Goal: Task Accomplishment & Management: Manage account settings

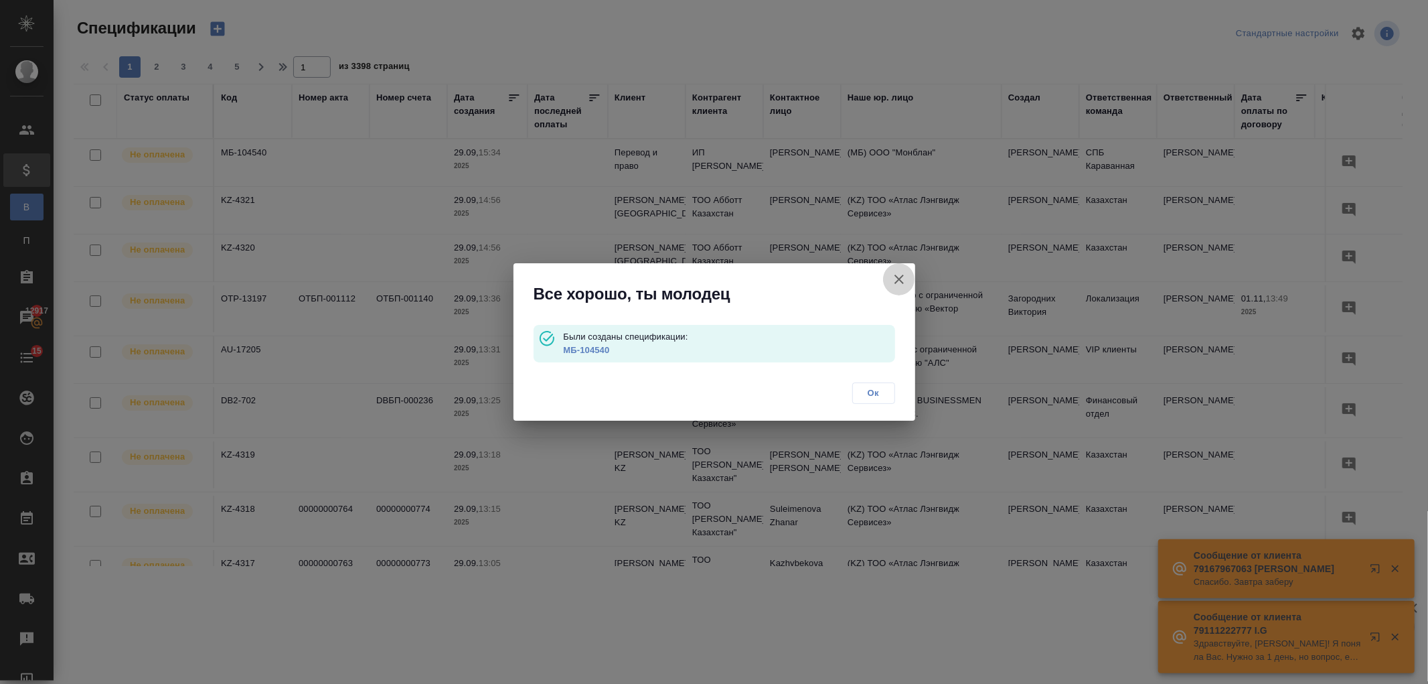
click at [911, 285] on button "button" at bounding box center [899, 279] width 32 height 32
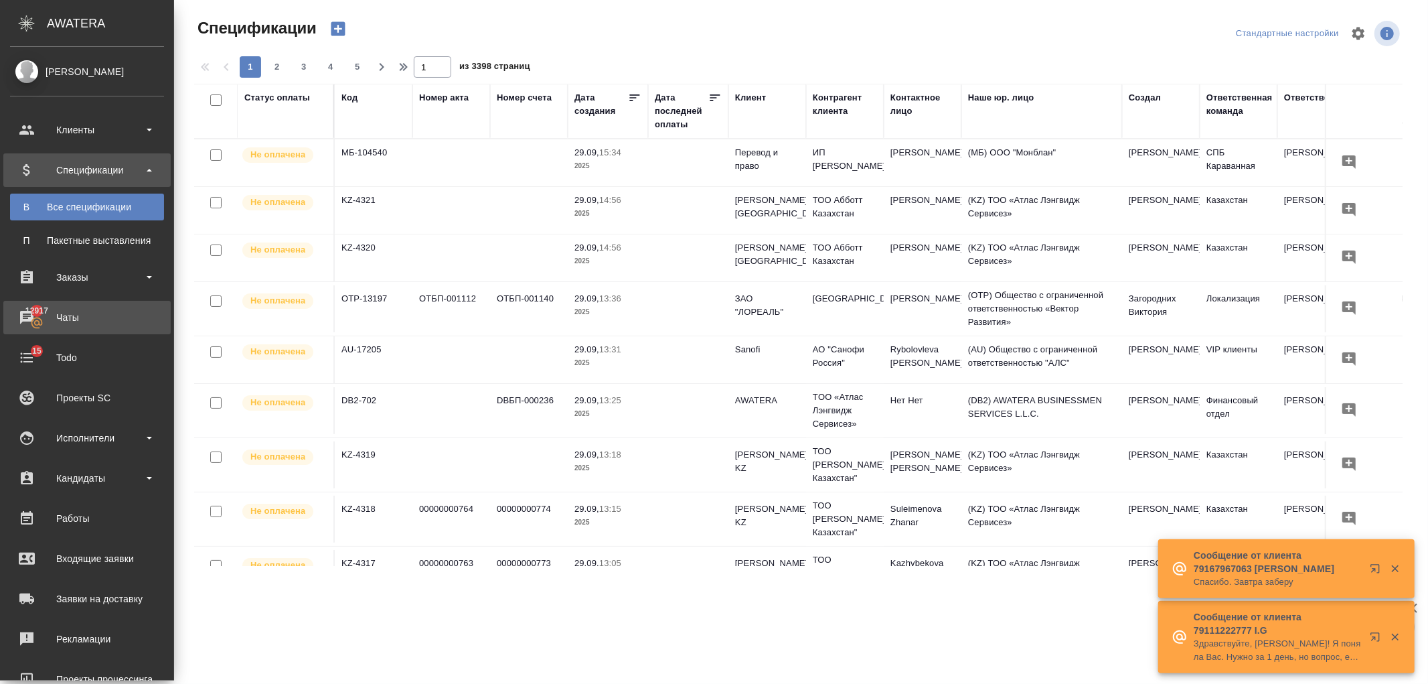
click at [84, 320] on div "Чаты" at bounding box center [87, 317] width 154 height 20
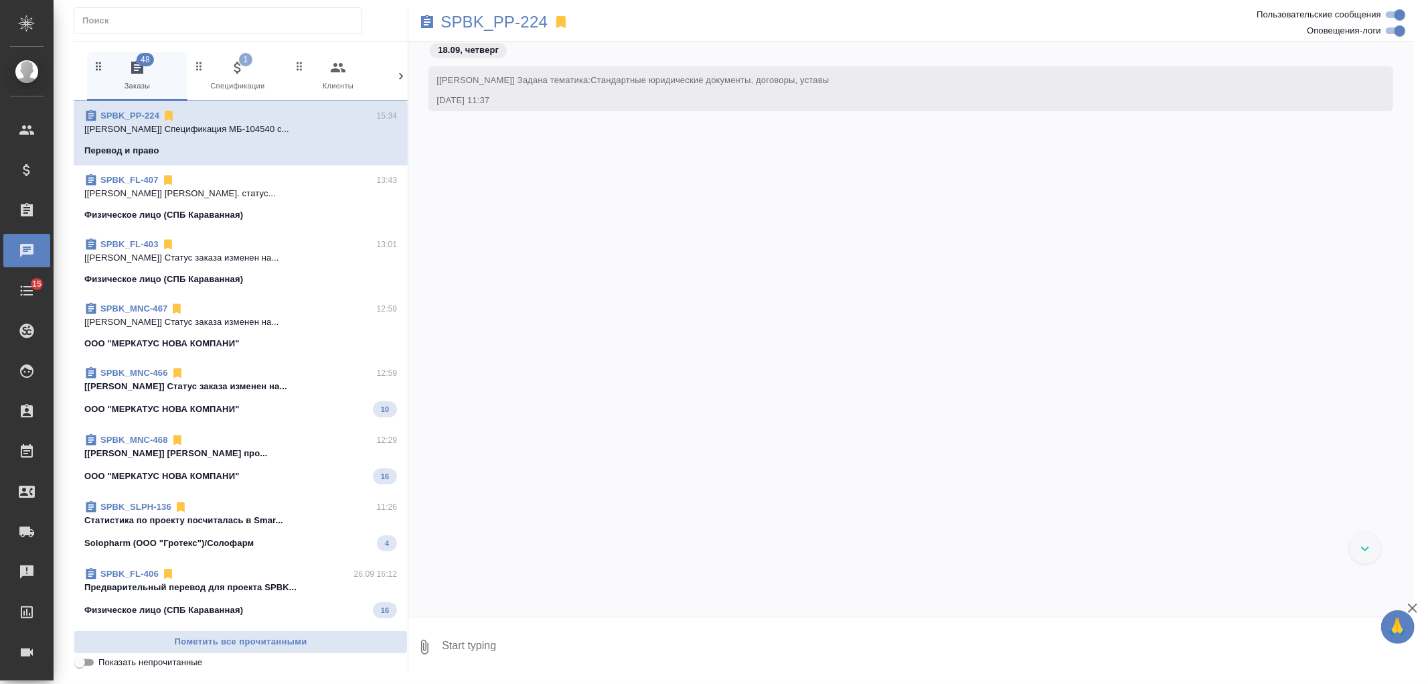
scroll to position [506, 0]
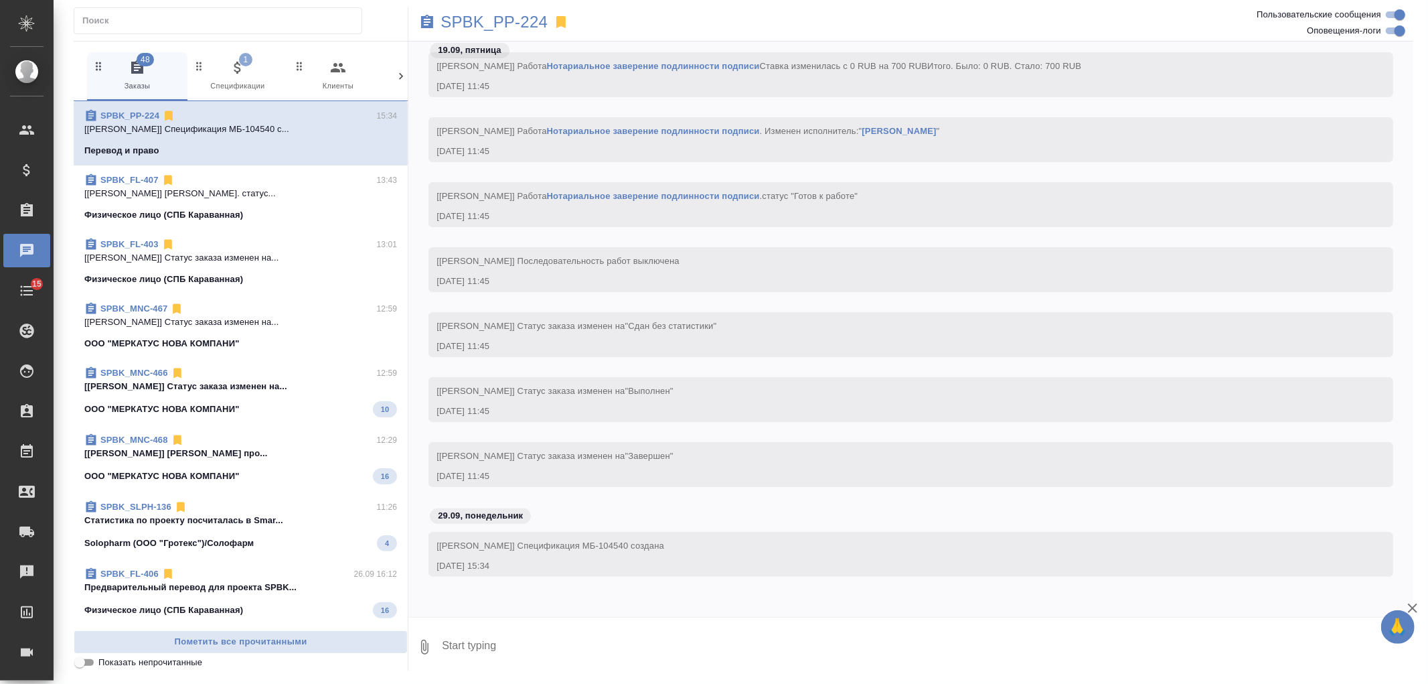
click at [403, 68] on div at bounding box center [400, 76] width 13 height 48
click at [351, 75] on span "99+ Мессенджеры" at bounding box center [344, 76] width 90 height 33
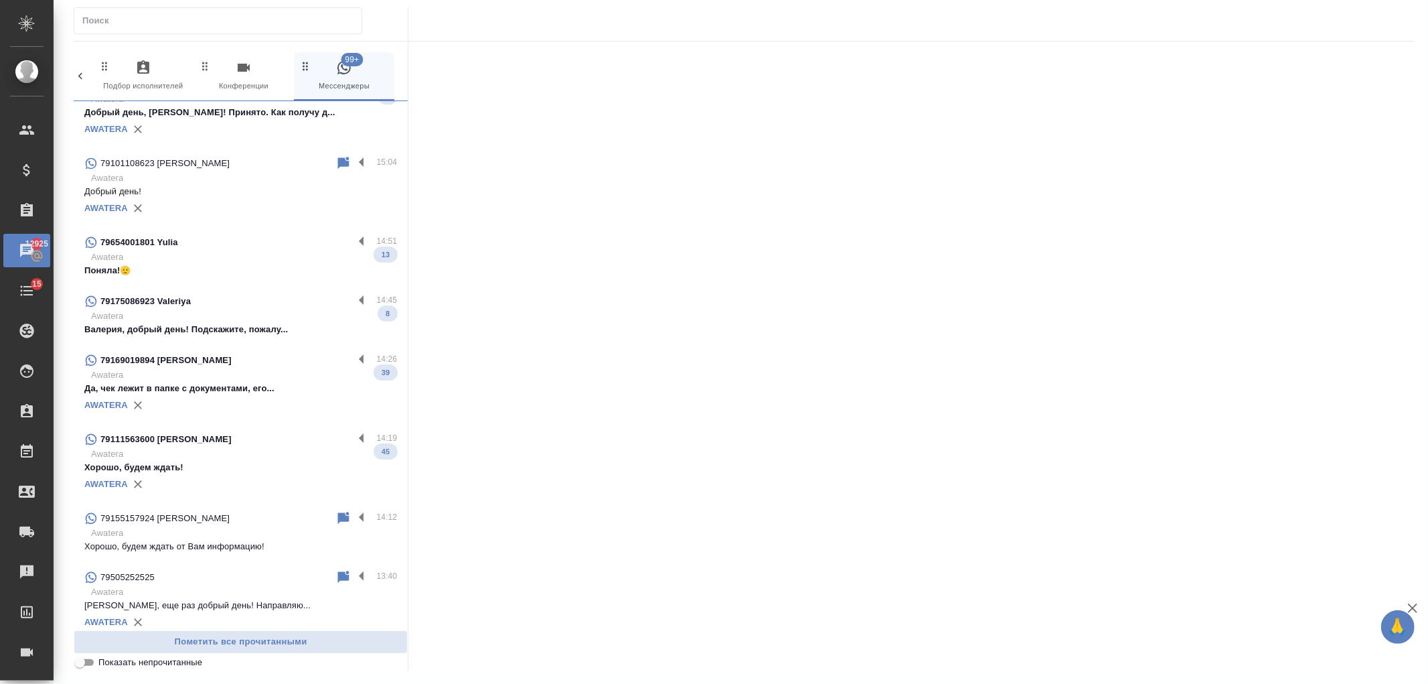
scroll to position [0, 0]
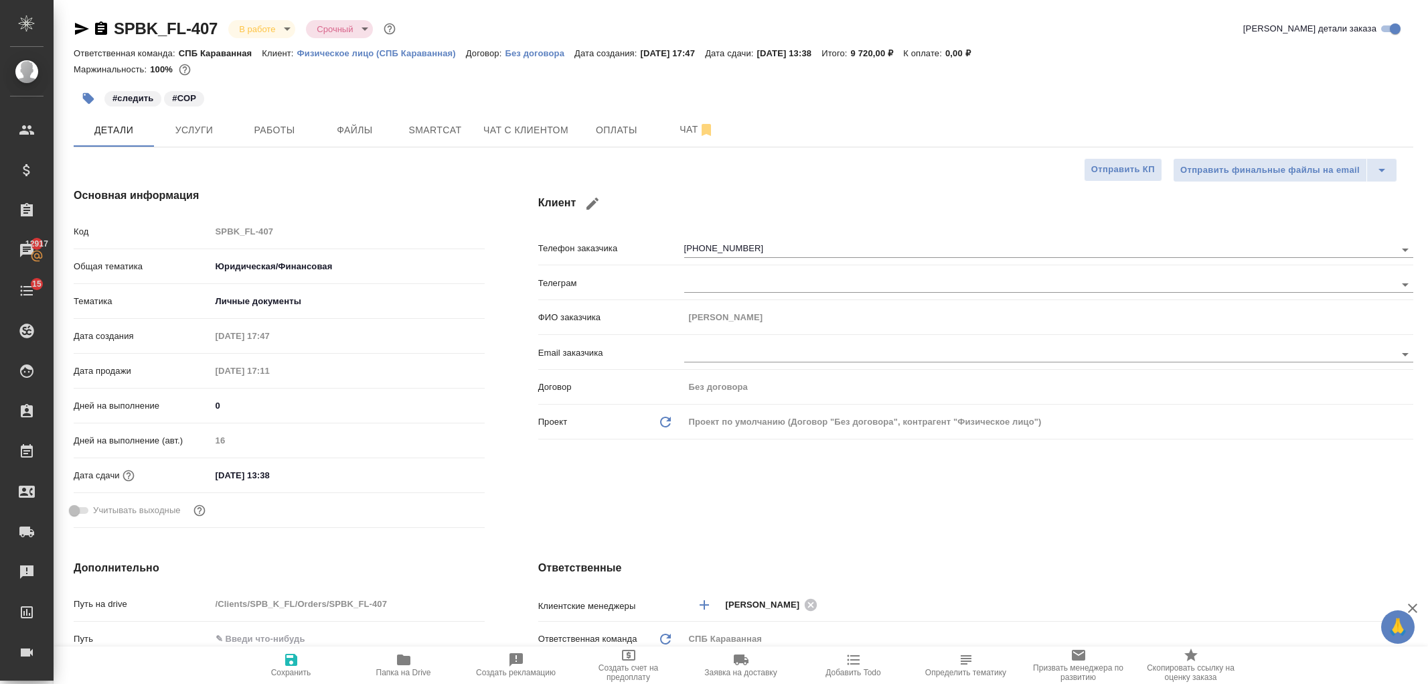
select select "RU"
click at [659, 127] on button "Чат" at bounding box center [697, 129] width 80 height 33
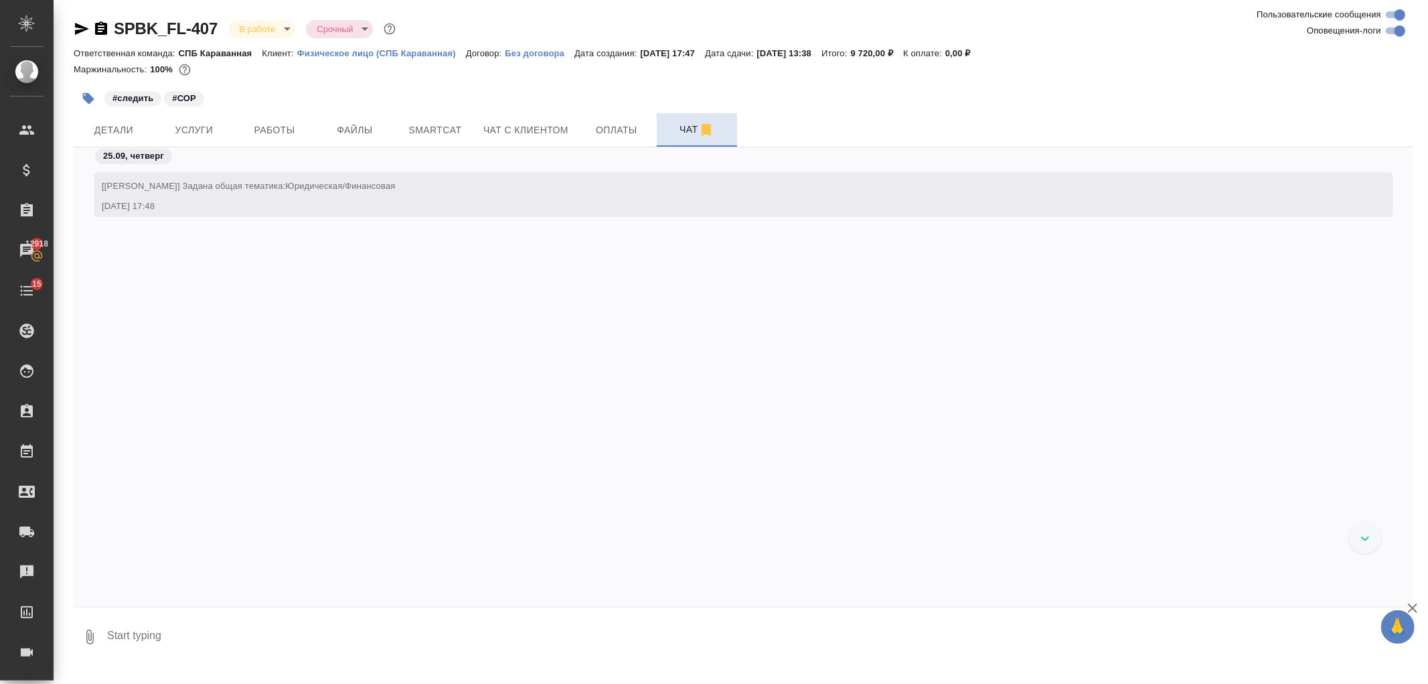
scroll to position [1624, 0]
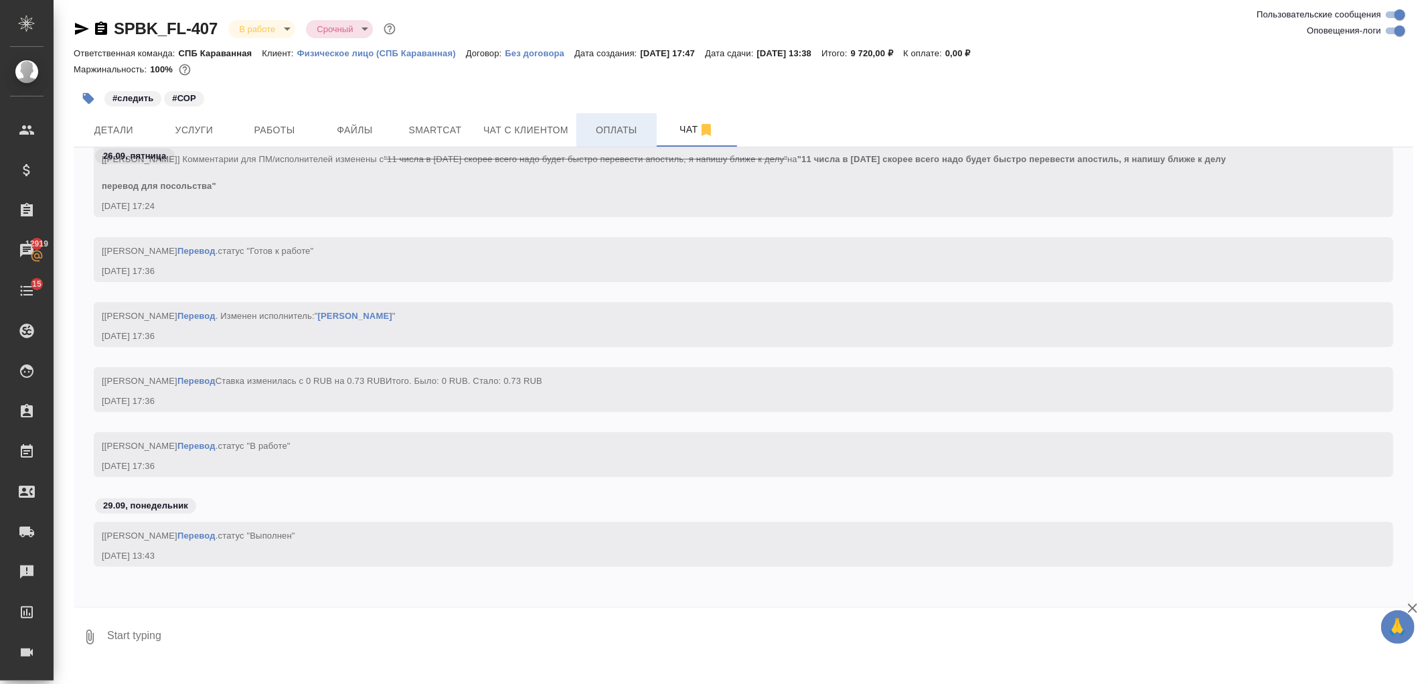
click at [627, 139] on button "Оплаты" at bounding box center [616, 129] width 80 height 33
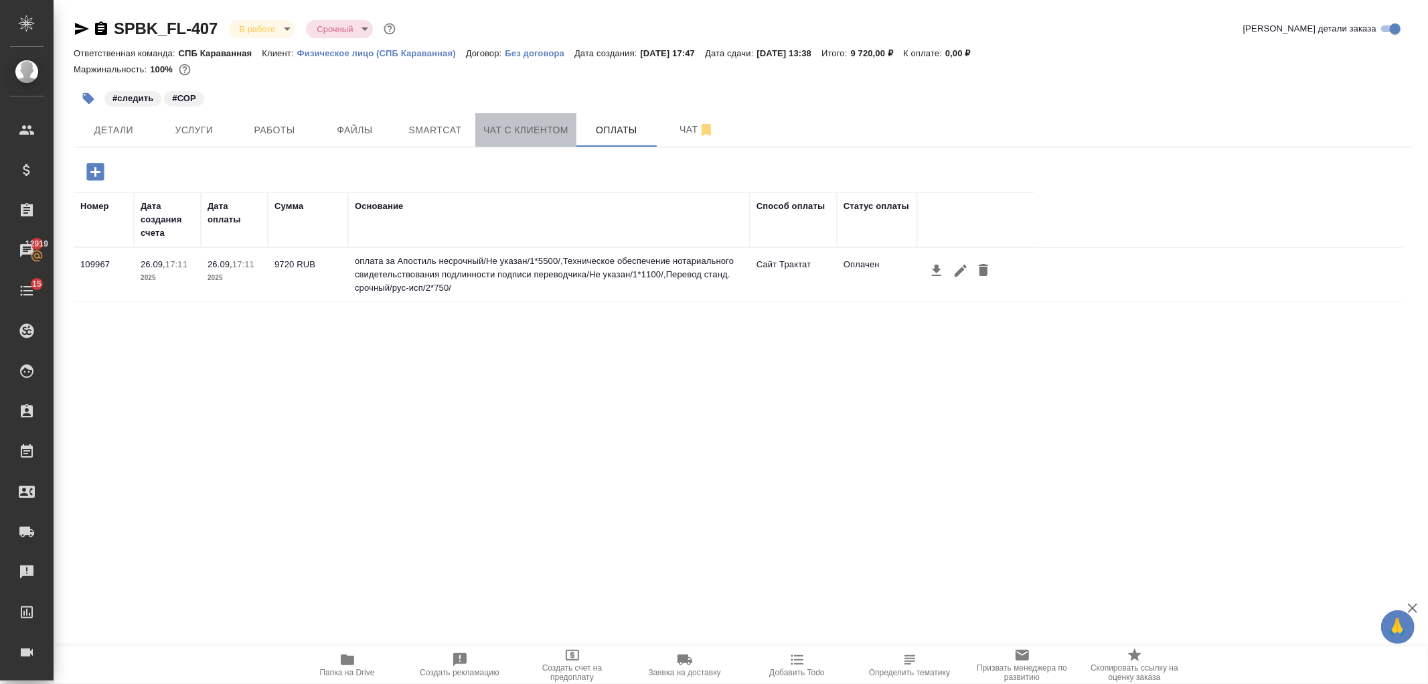
click at [520, 136] on span "Чат с клиентом" at bounding box center [525, 130] width 85 height 17
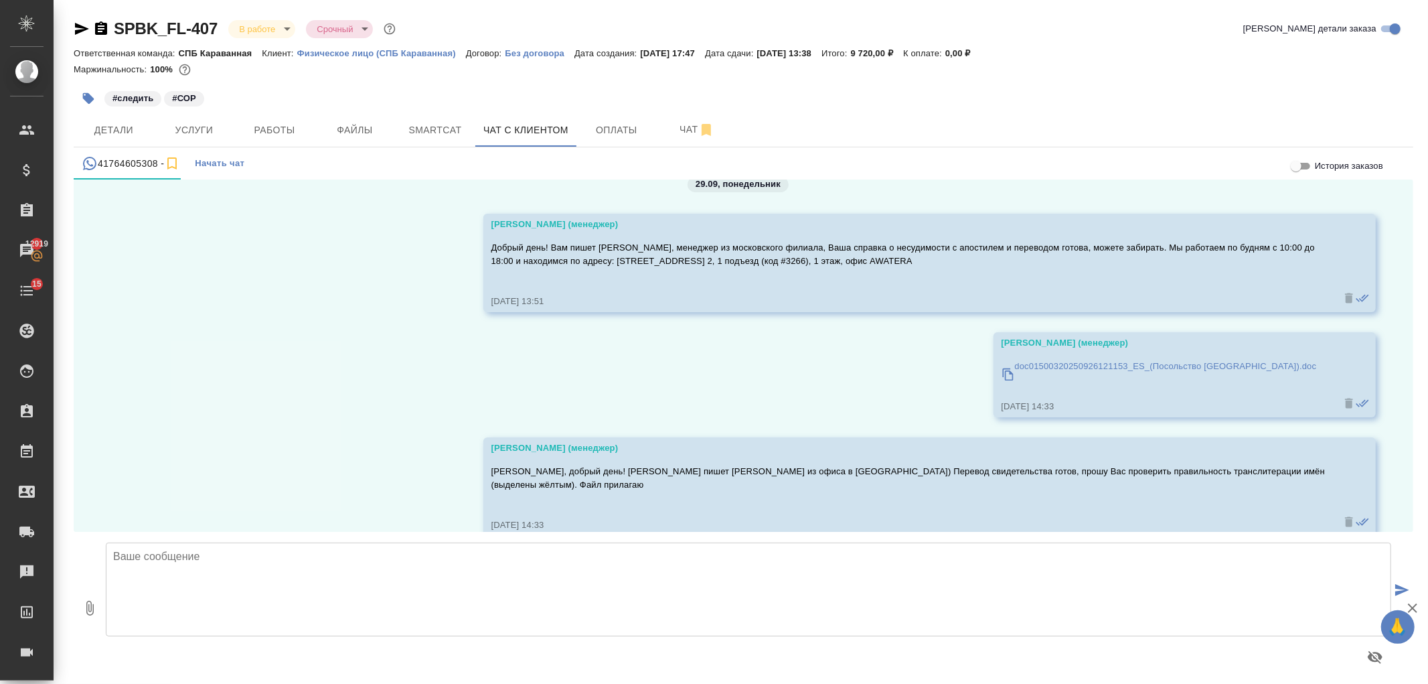
scroll to position [18412, 0]
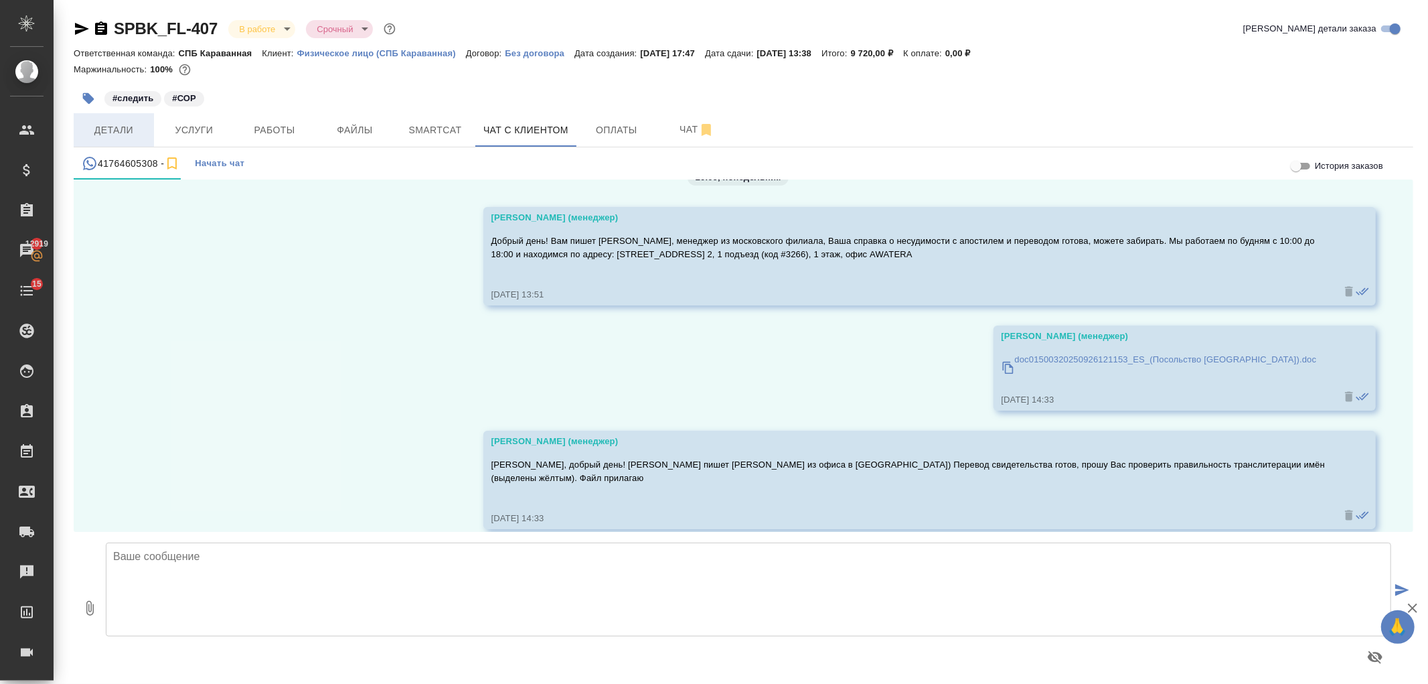
click at [130, 137] on span "Детали" at bounding box center [114, 130] width 64 height 17
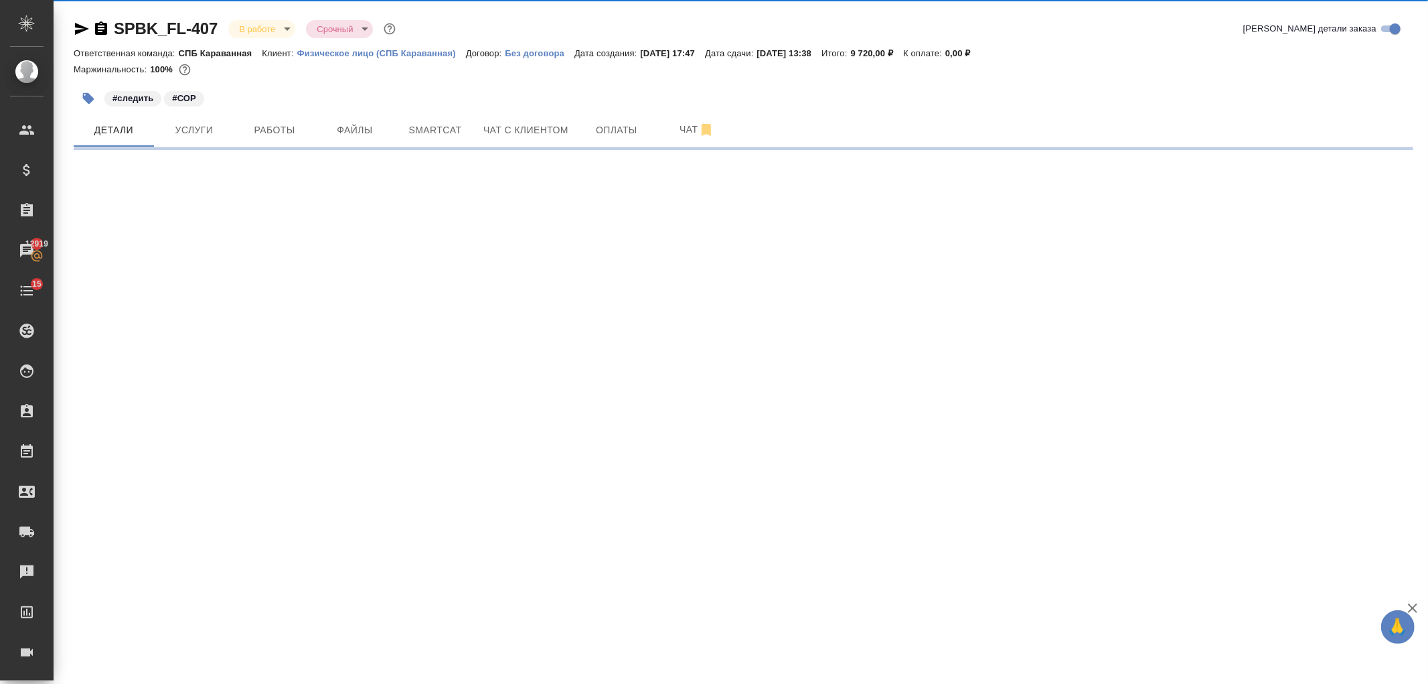
select select "RU"
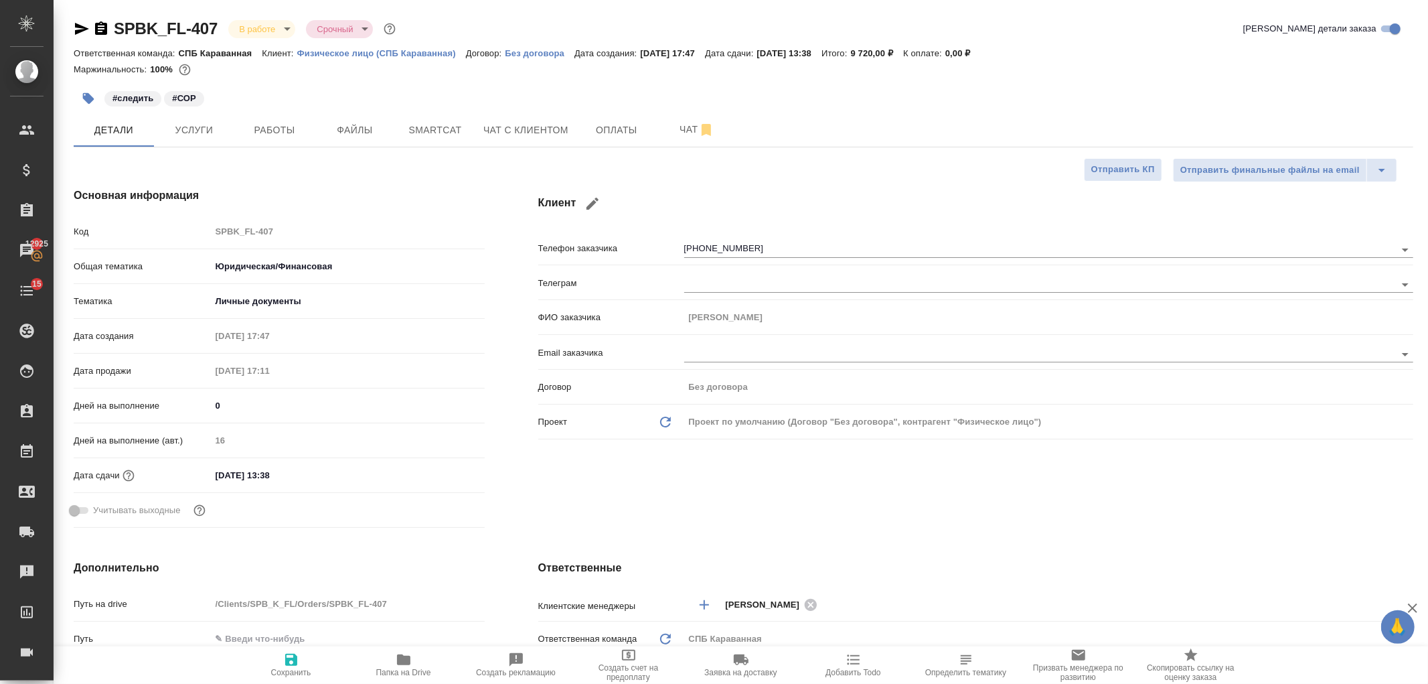
type textarea "x"
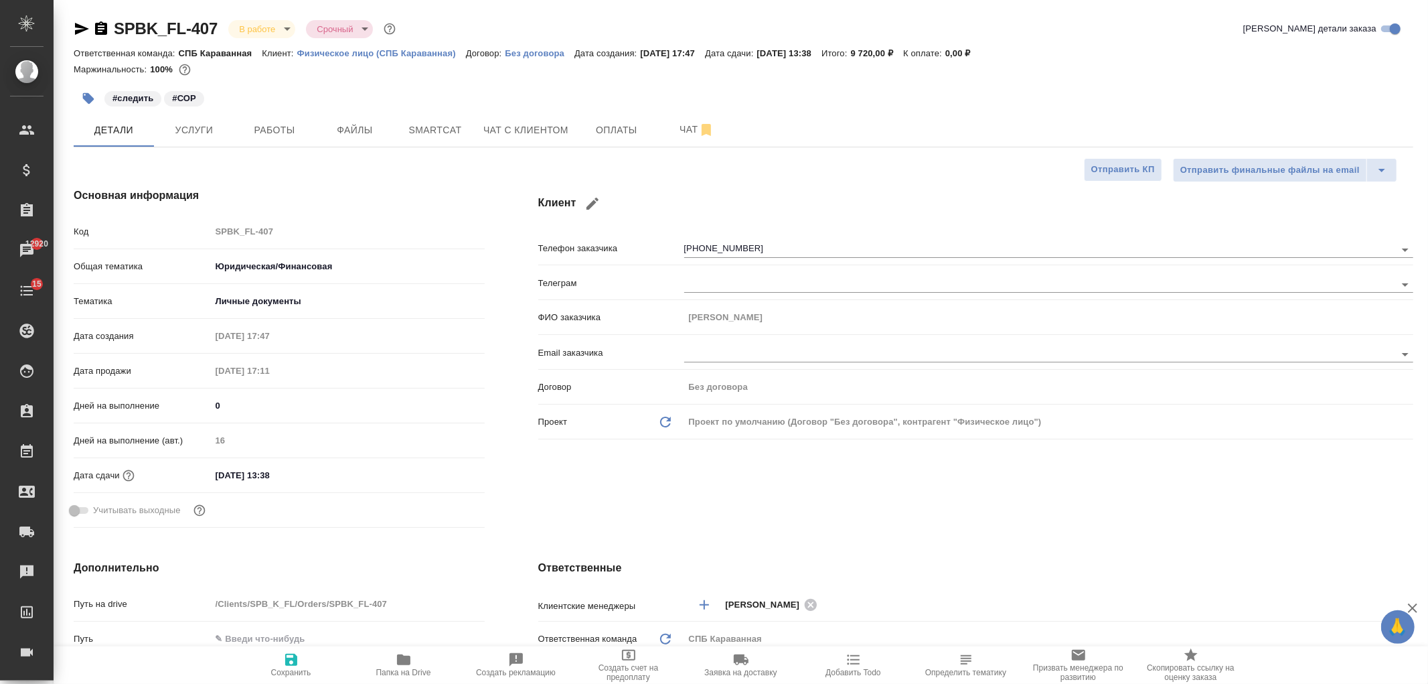
type textarea "x"
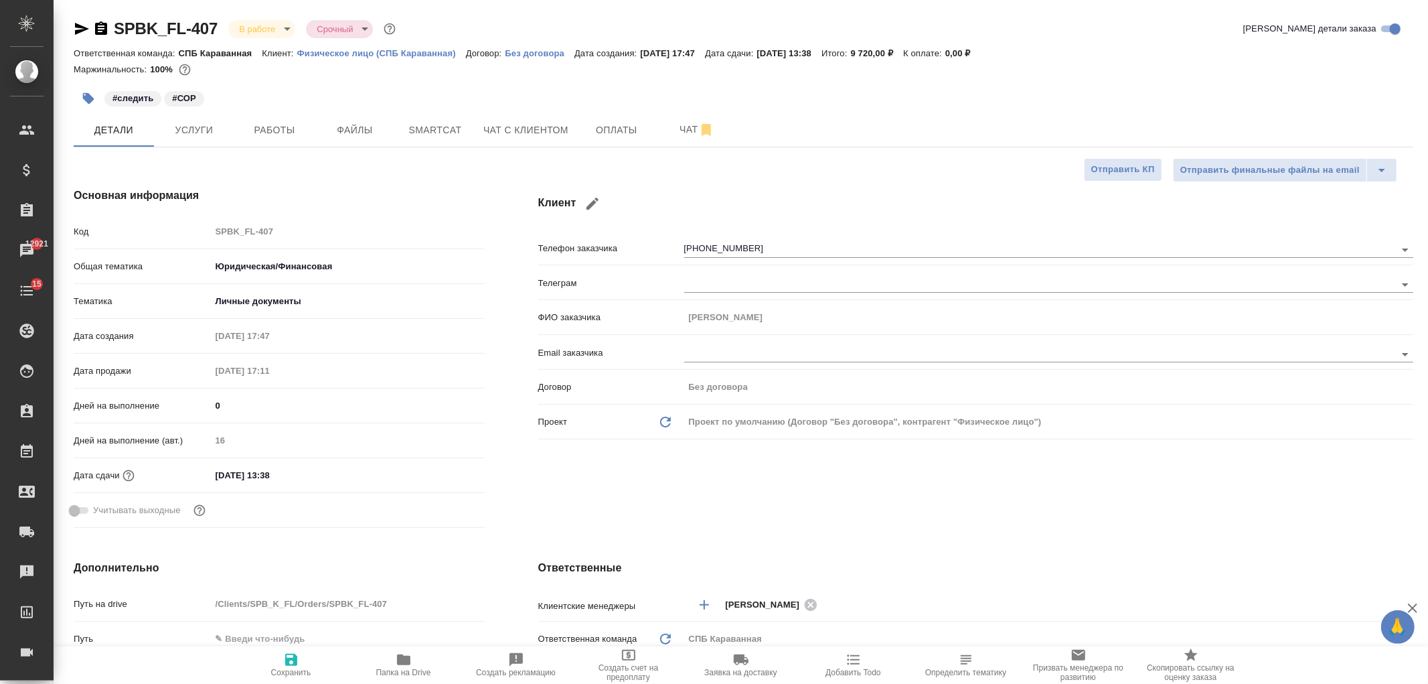
type textarea "x"
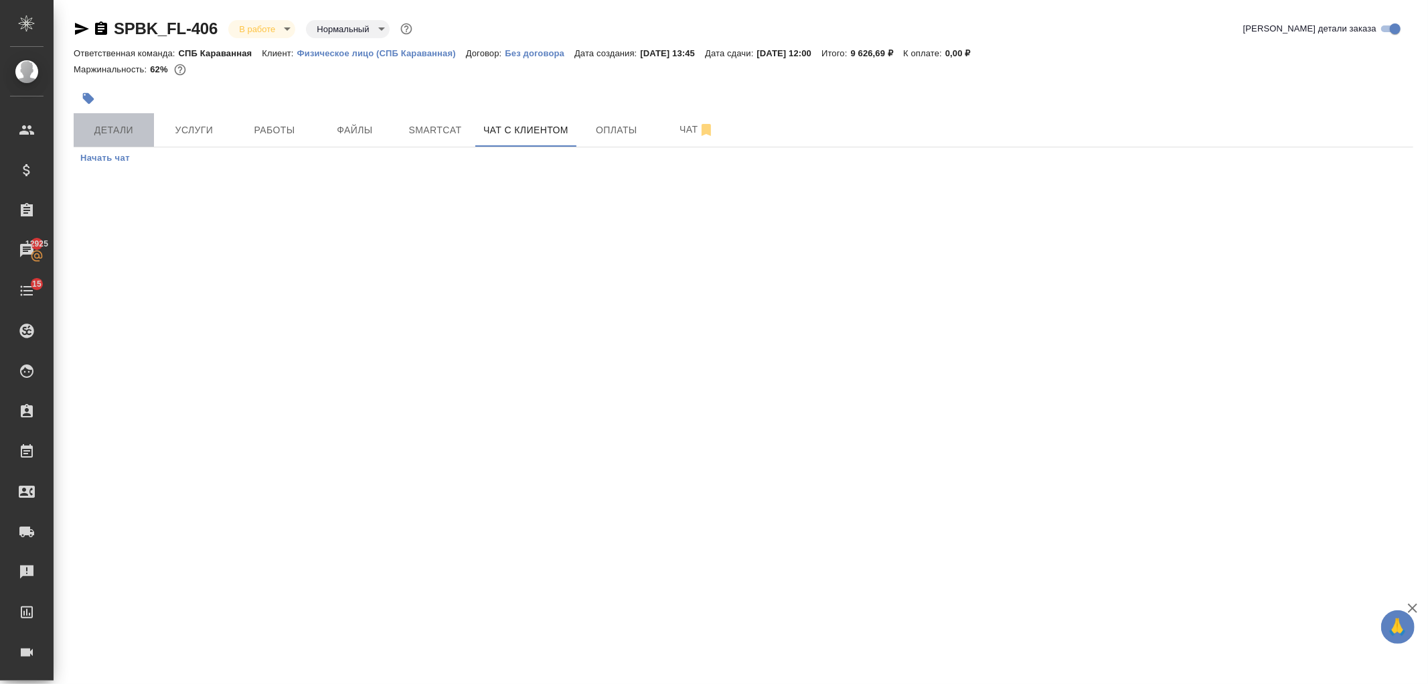
click at [125, 133] on span "Детали" at bounding box center [114, 130] width 64 height 17
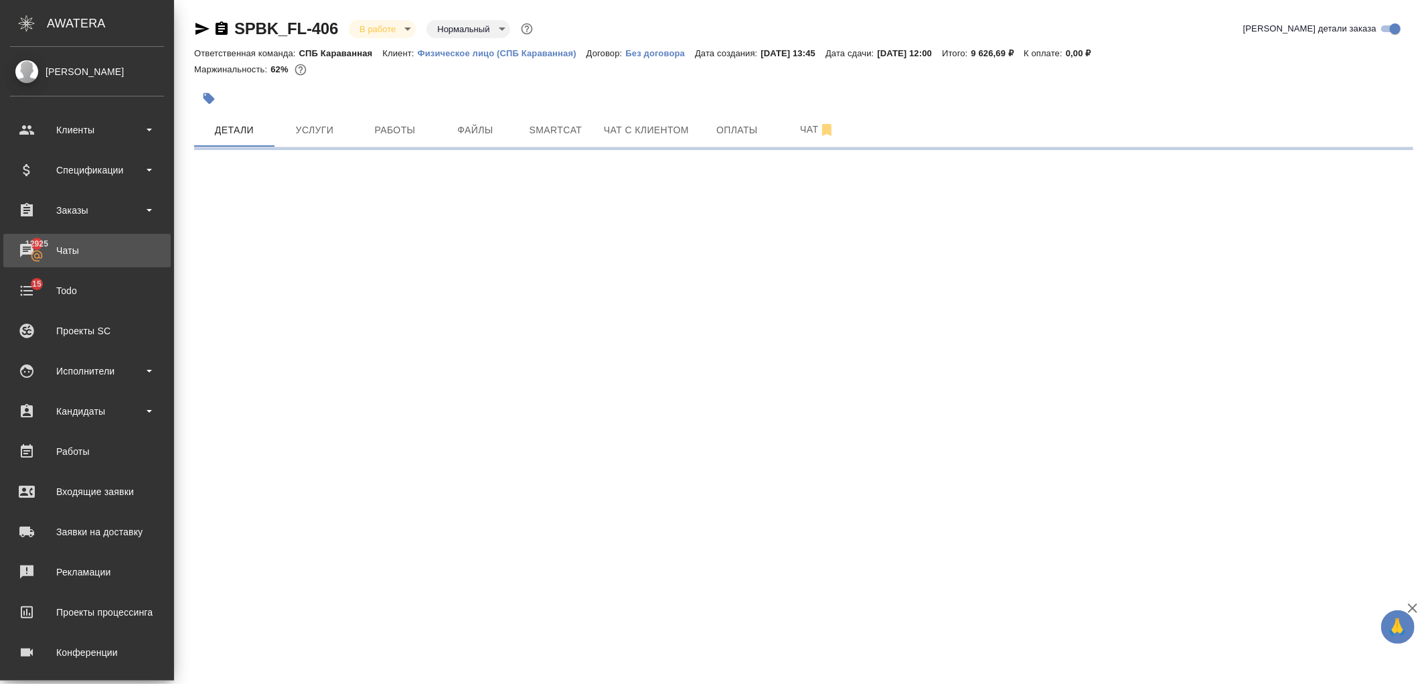
select select "RU"
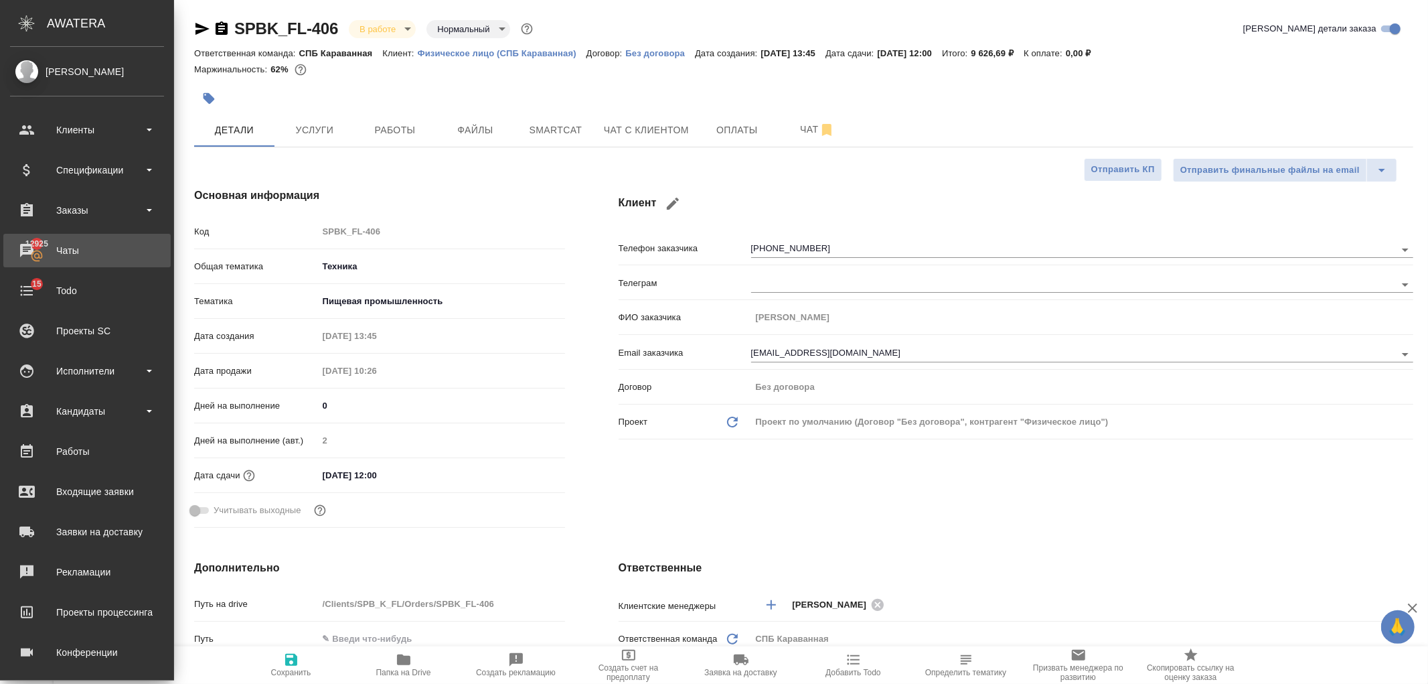
click at [45, 251] on div "Чаты" at bounding box center [87, 250] width 154 height 20
type textarea "x"
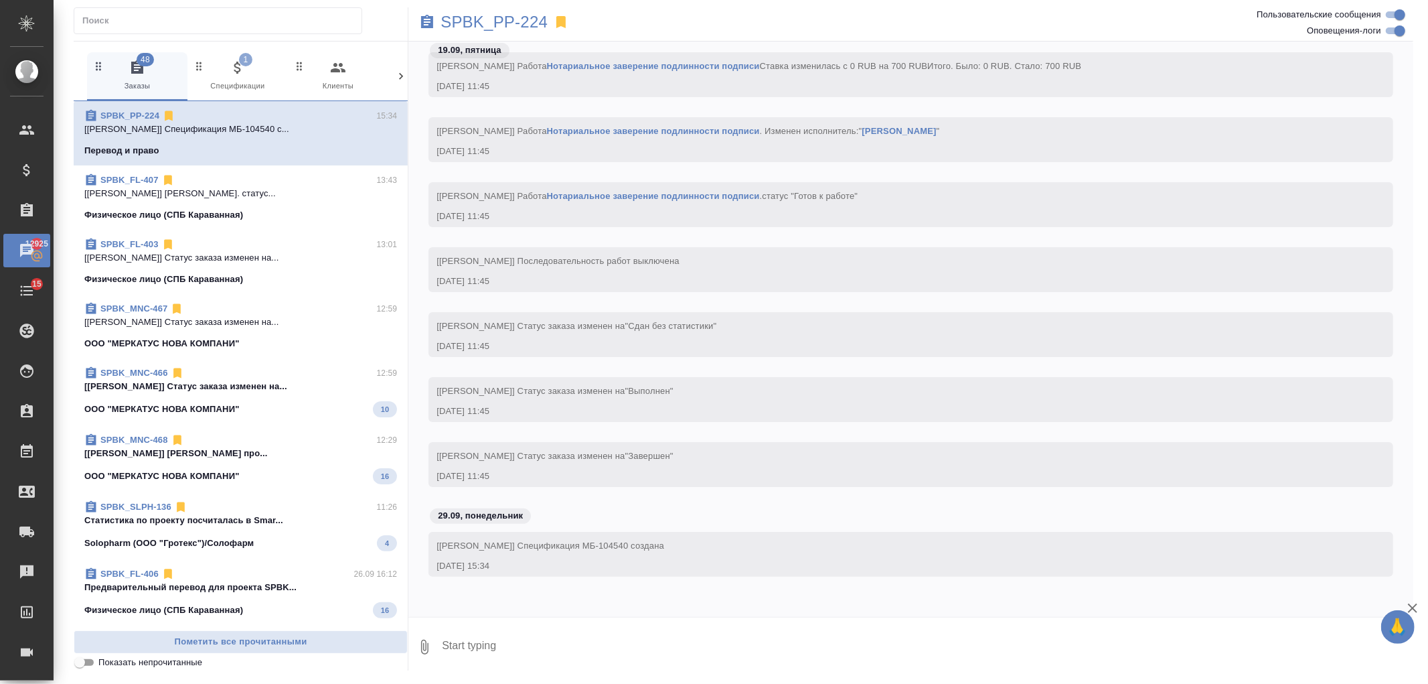
click at [272, 411] on div "ООО "МЕРКАТУС НОВА КОМПАНИ" 10" at bounding box center [240, 409] width 313 height 16
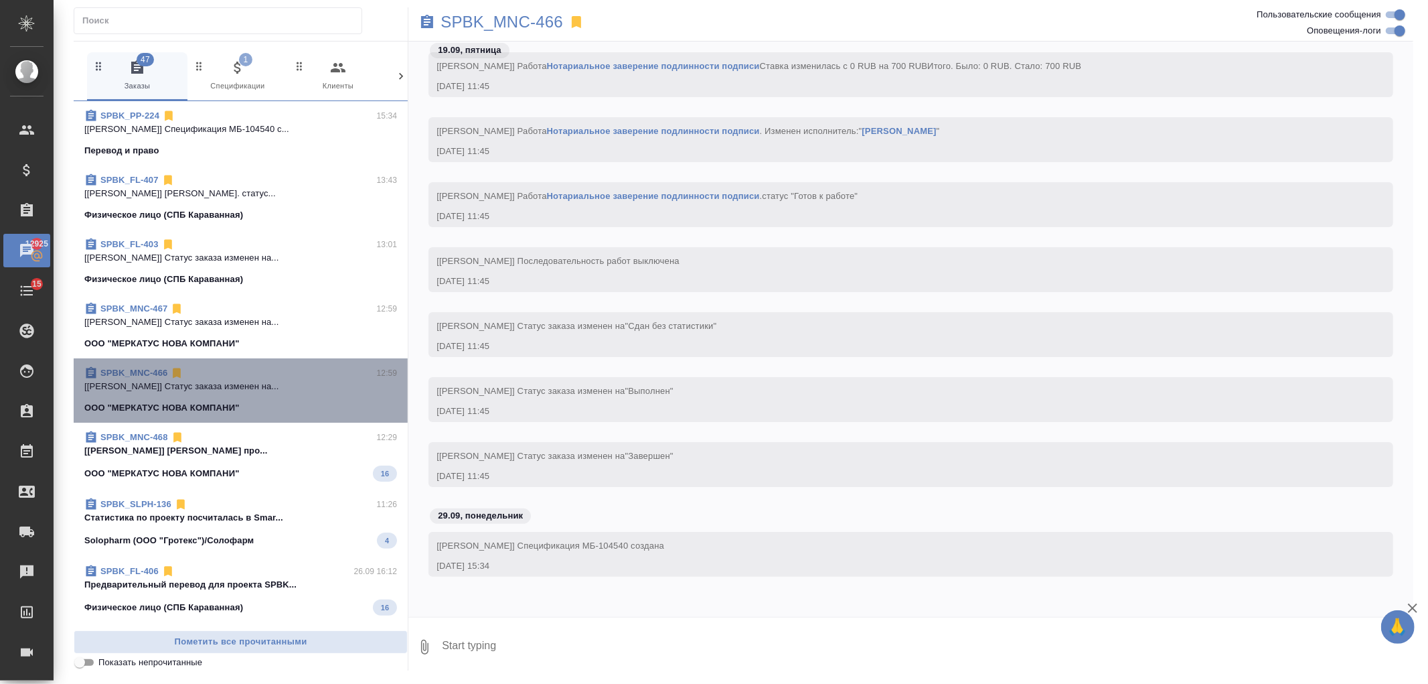
click at [272, 411] on div "ООО "МЕРКАТУС НОВА КОМПАНИ"" at bounding box center [240, 407] width 313 height 13
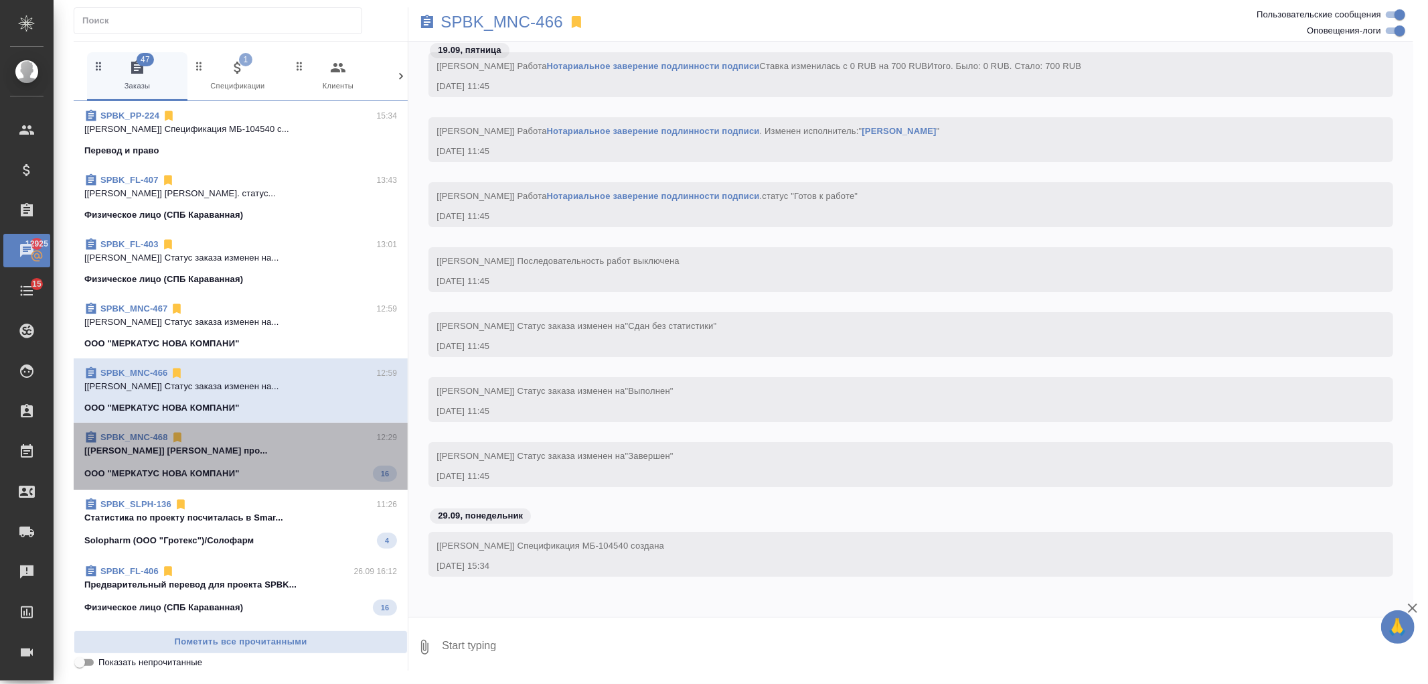
click at [299, 452] on p "[[PERSON_NAME]] [PERSON_NAME] про..." at bounding box center [240, 450] width 313 height 13
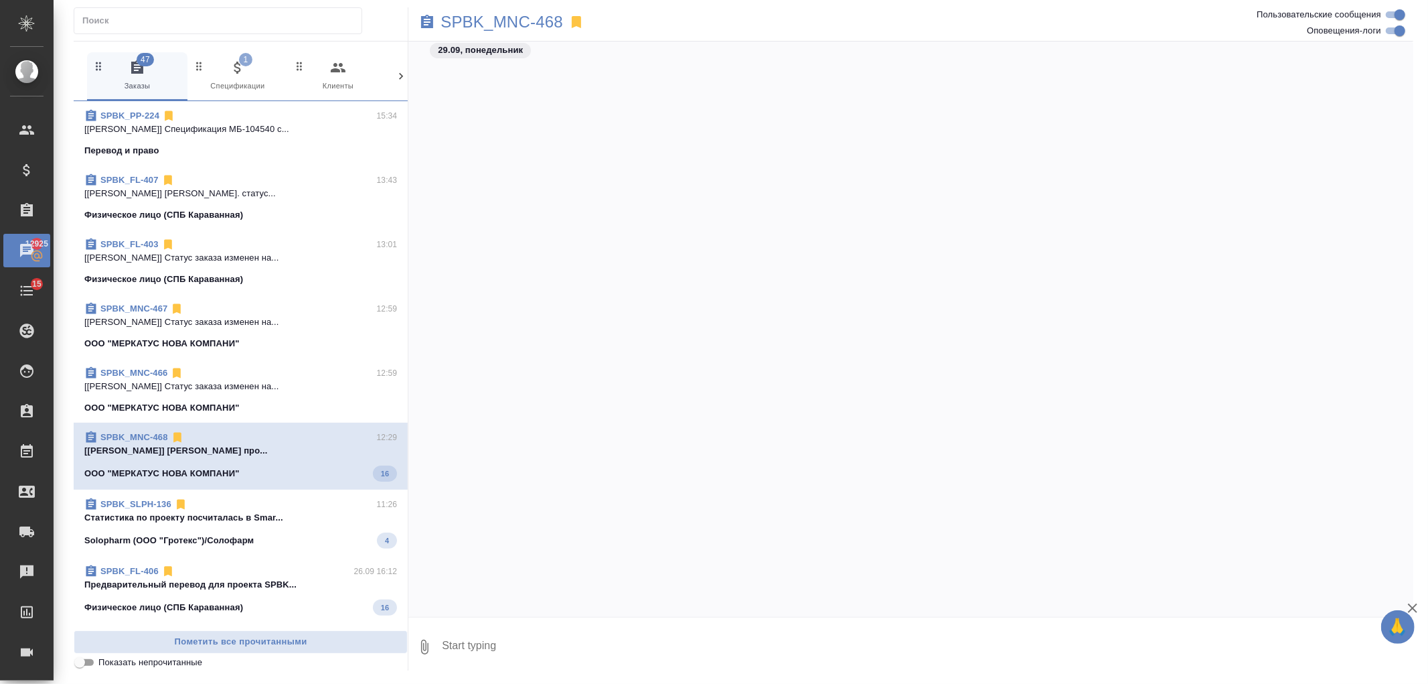
scroll to position [2085, 0]
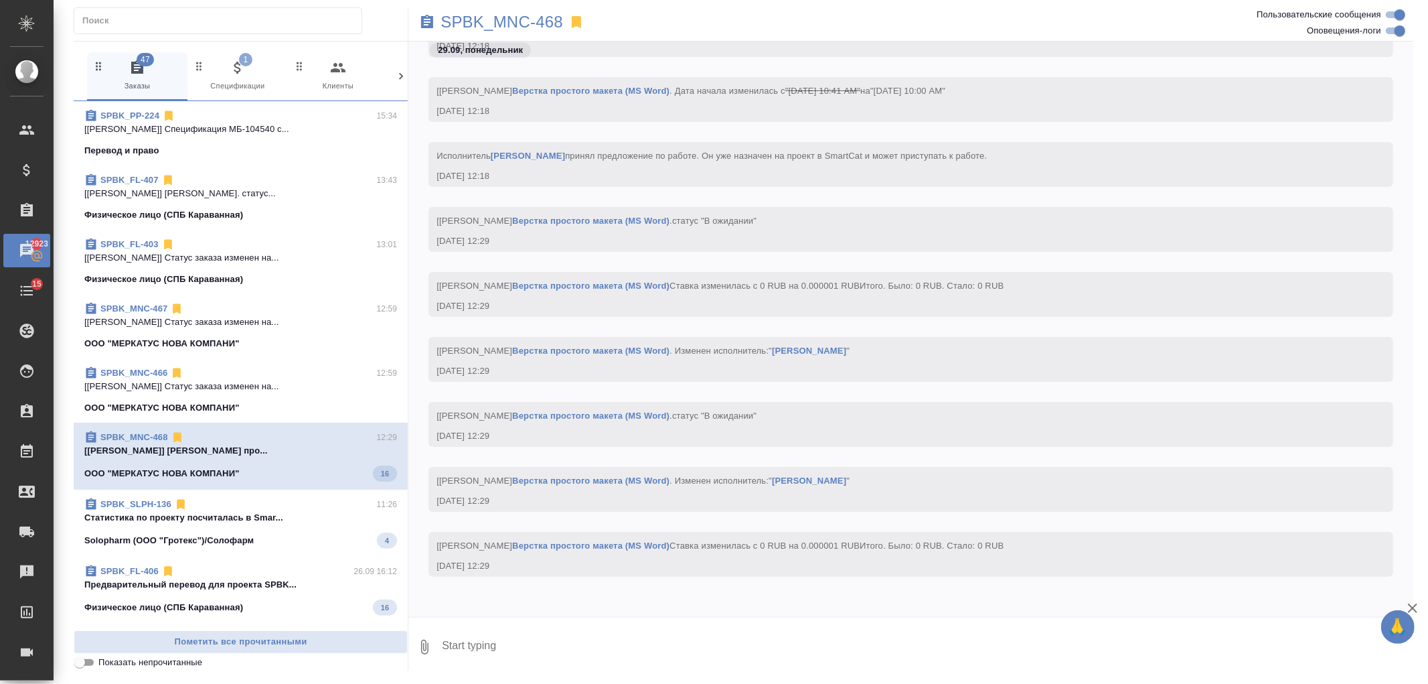
click at [315, 495] on div "SPBK_SLPH-136 11:26 Cтатистика по проекту посчиталась в Smar... Solopharm (ООО …" at bounding box center [241, 522] width 334 height 67
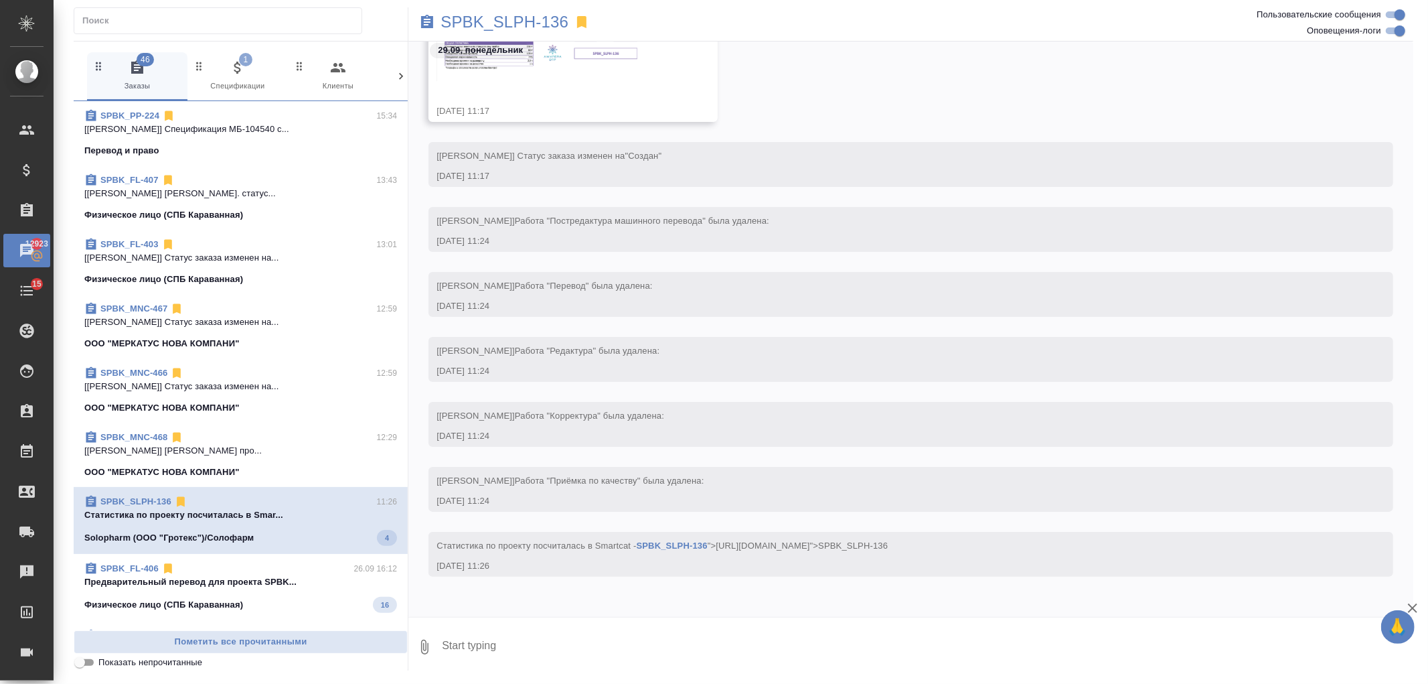
scroll to position [228, 0]
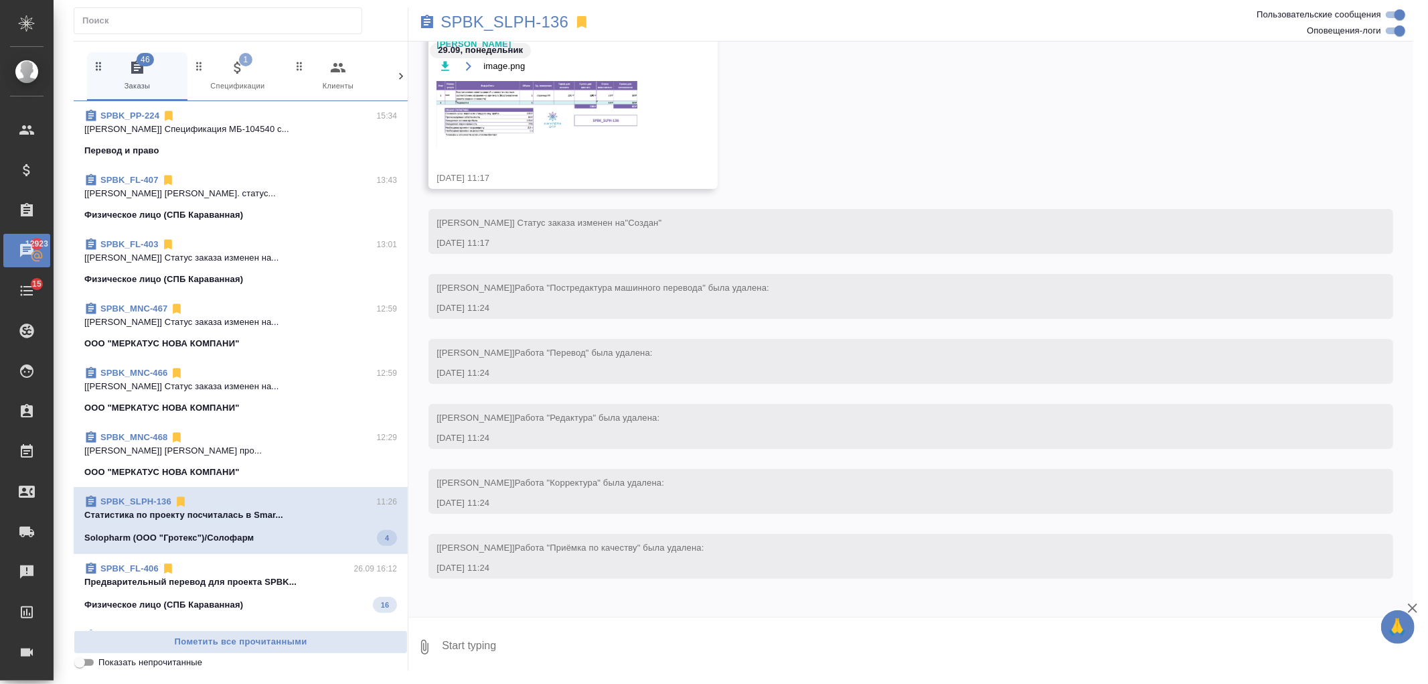
click at [328, 597] on div "Физическое лицо (СПБ Караванная) 16" at bounding box center [240, 605] width 313 height 16
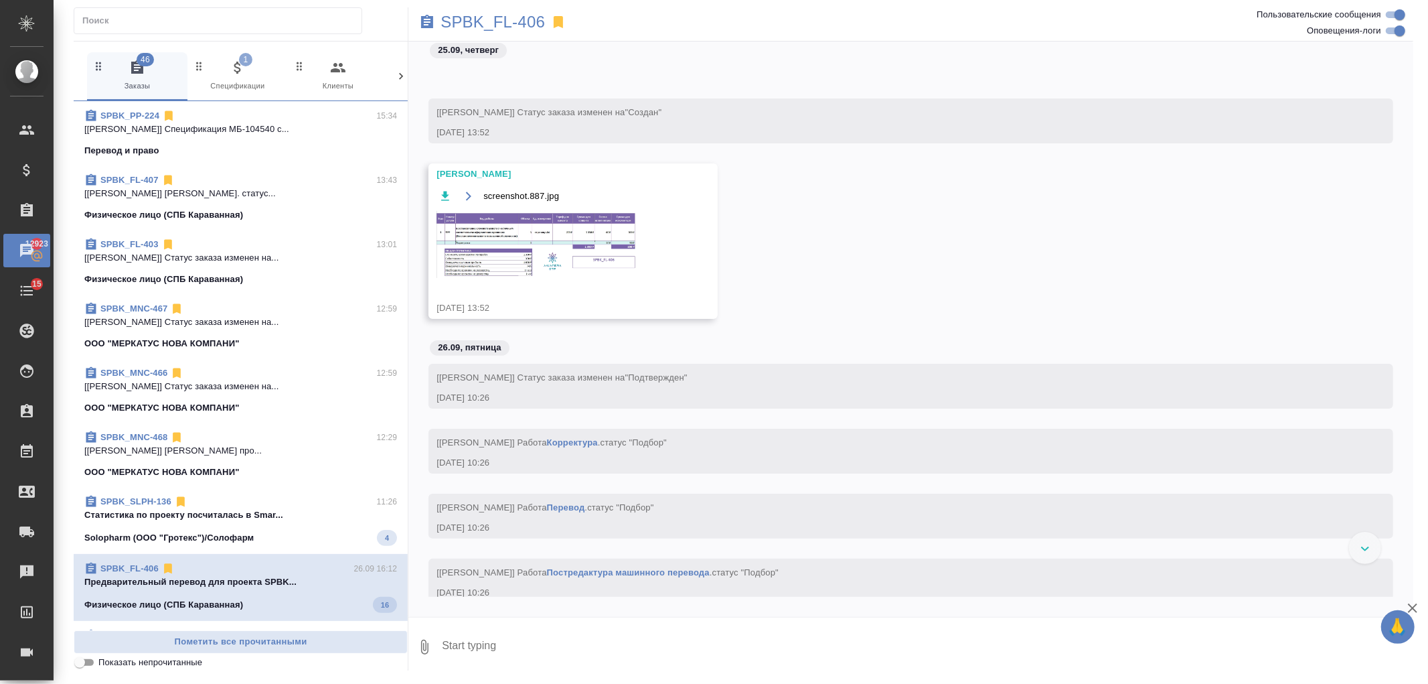
scroll to position [2894, 0]
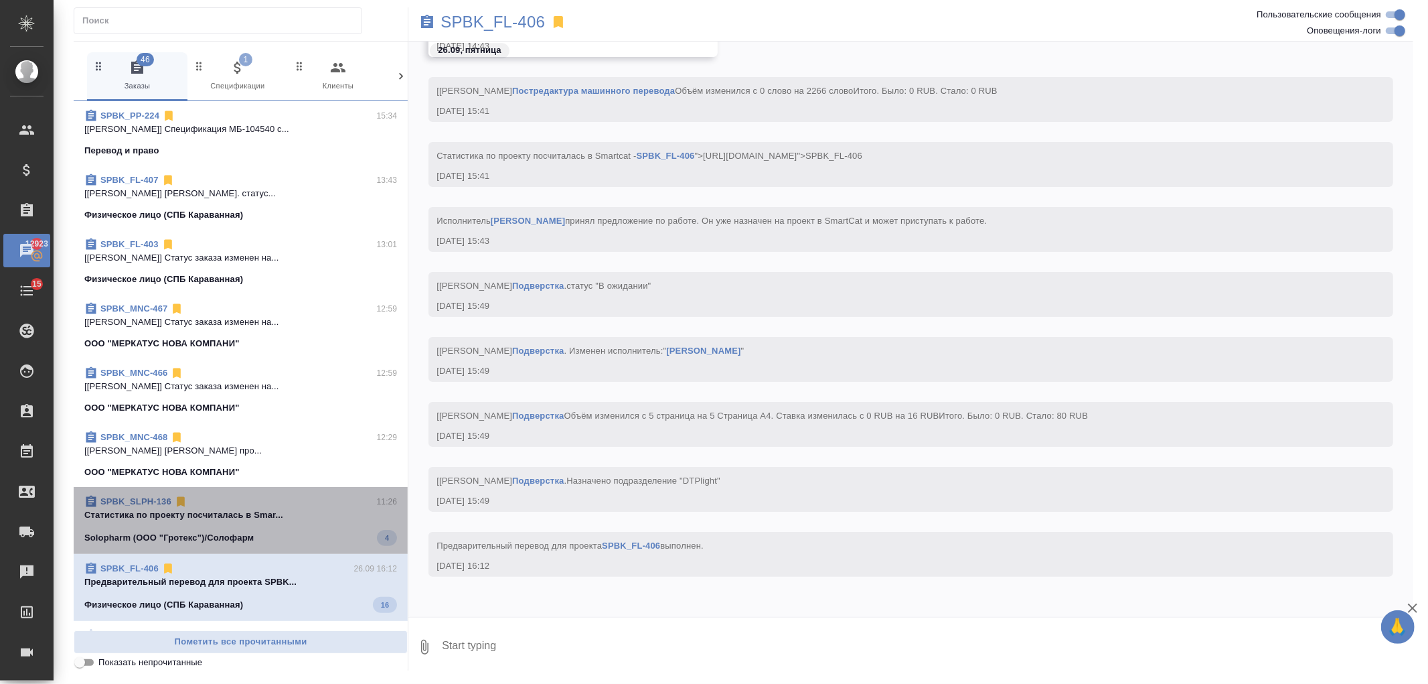
click at [330, 530] on div "Solopharm (ООО "Гротекс")/Солофарм 4" at bounding box center [240, 538] width 313 height 16
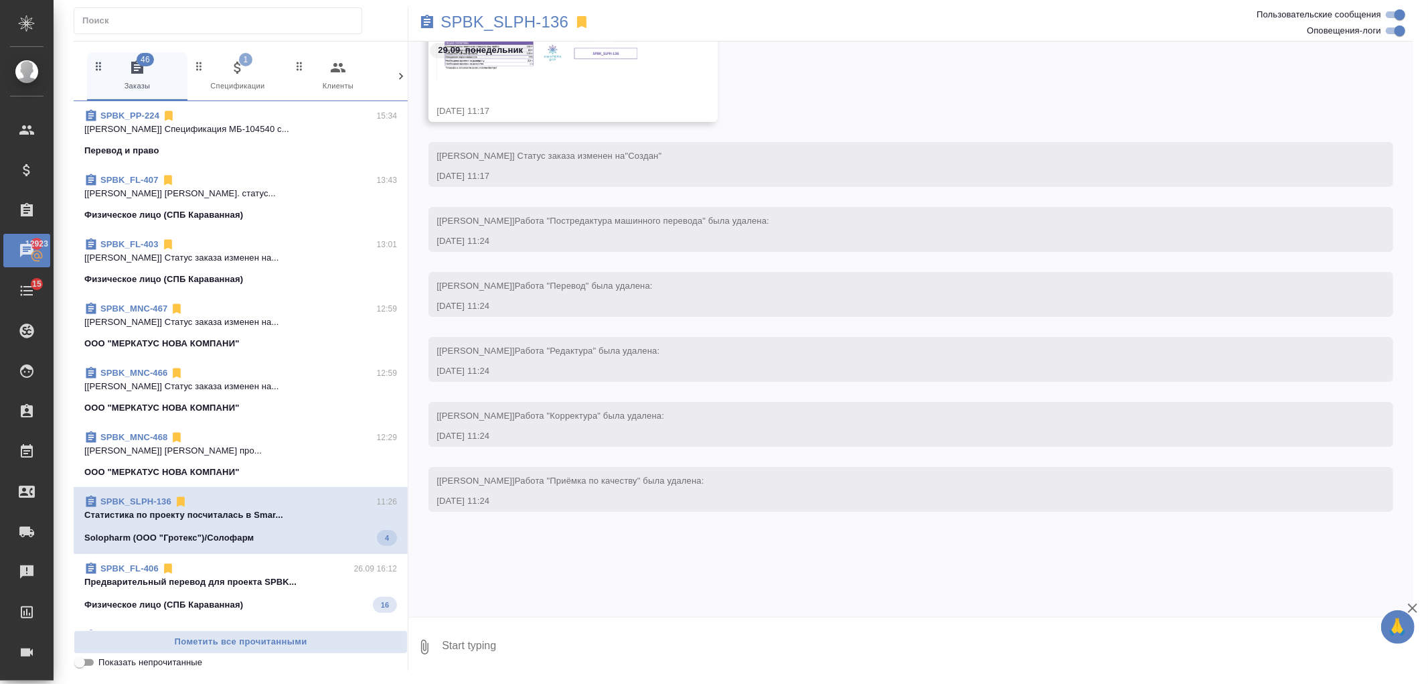
scroll to position [295, 0]
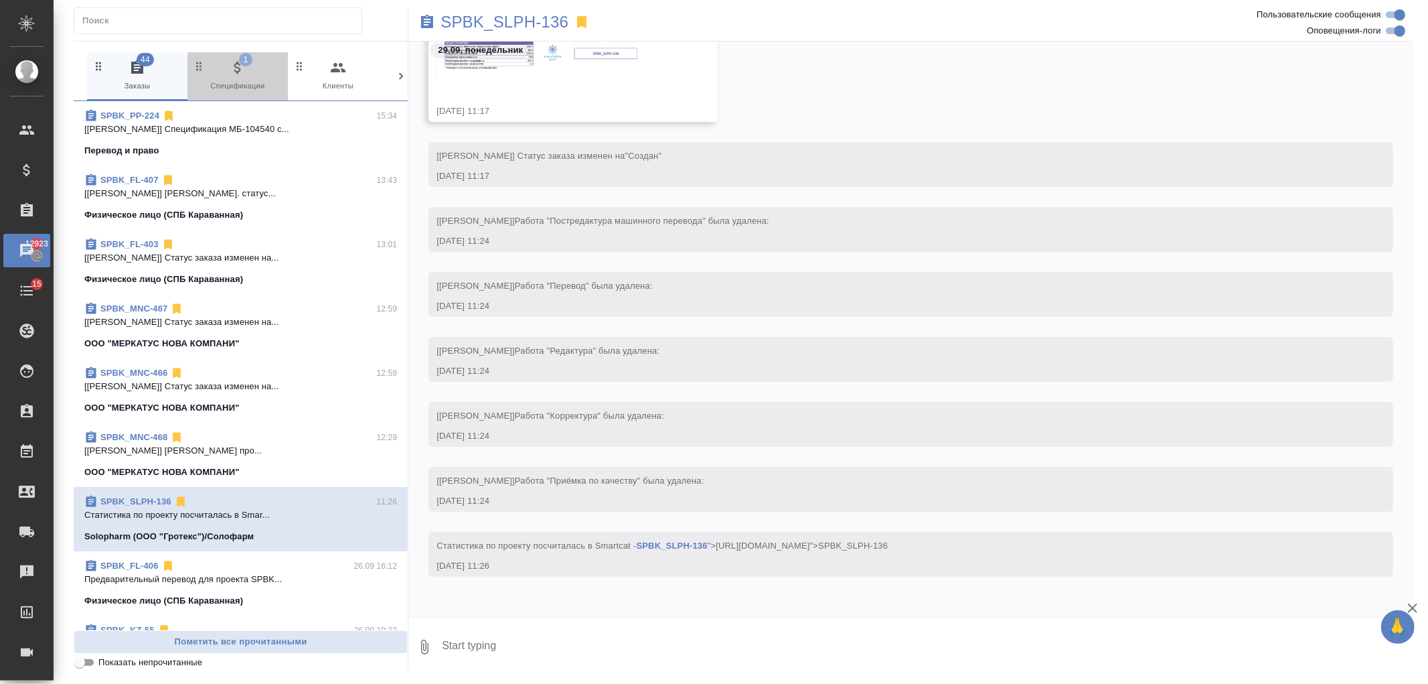
click at [250, 67] on span "1 Спецификации" at bounding box center [238, 76] width 90 height 33
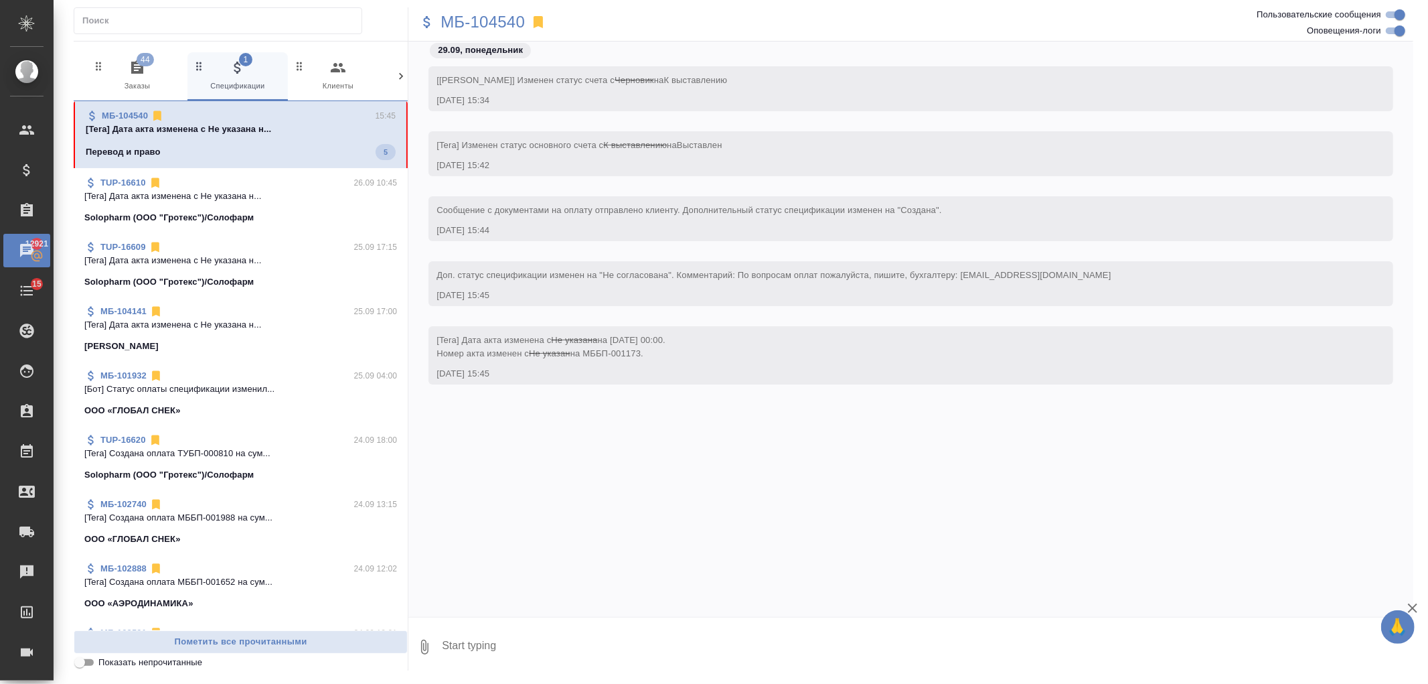
scroll to position [0, 0]
click at [402, 70] on icon at bounding box center [400, 76] width 13 height 13
click at [347, 78] on span "99+ Мессенджеры" at bounding box center [344, 76] width 90 height 33
